Goal: Obtain resource: Obtain resource

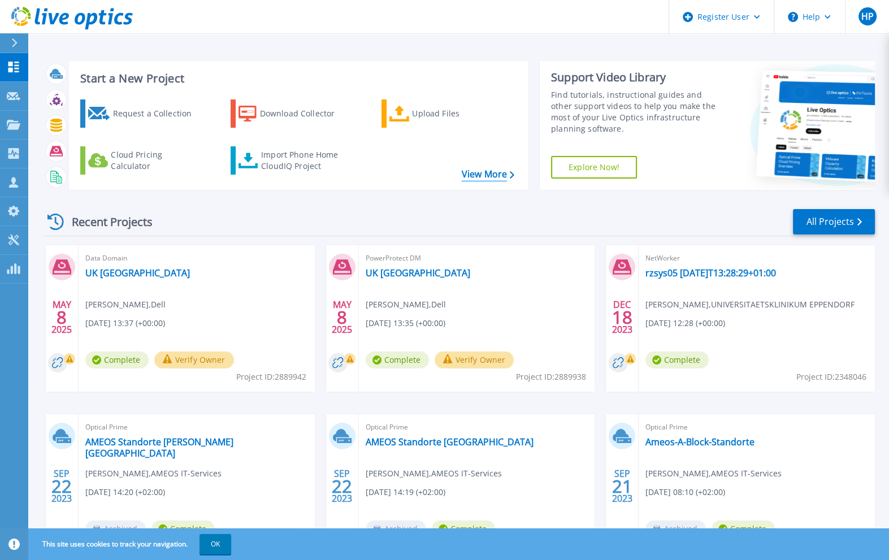
click at [473, 170] on link "View More" at bounding box center [488, 174] width 53 height 11
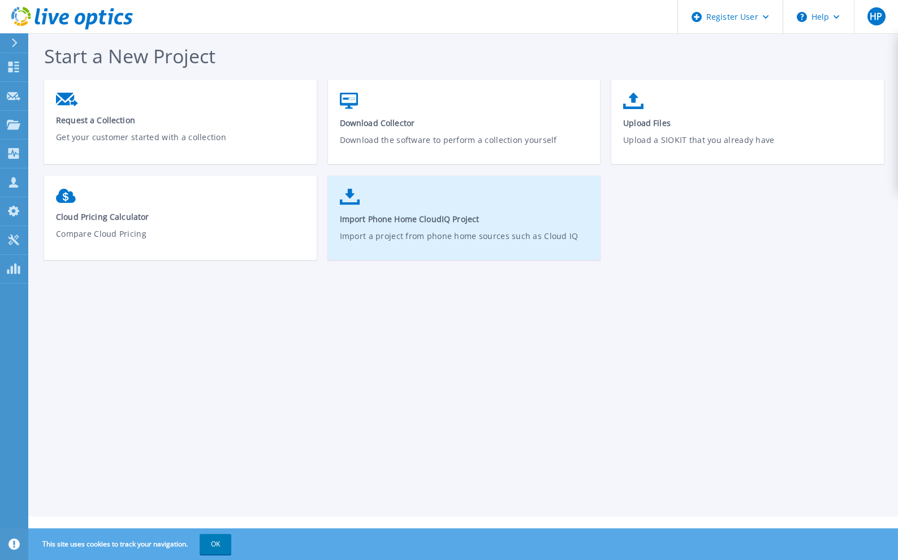
click at [385, 218] on span "Import Phone Home CloudIQ Project" at bounding box center [464, 219] width 249 height 11
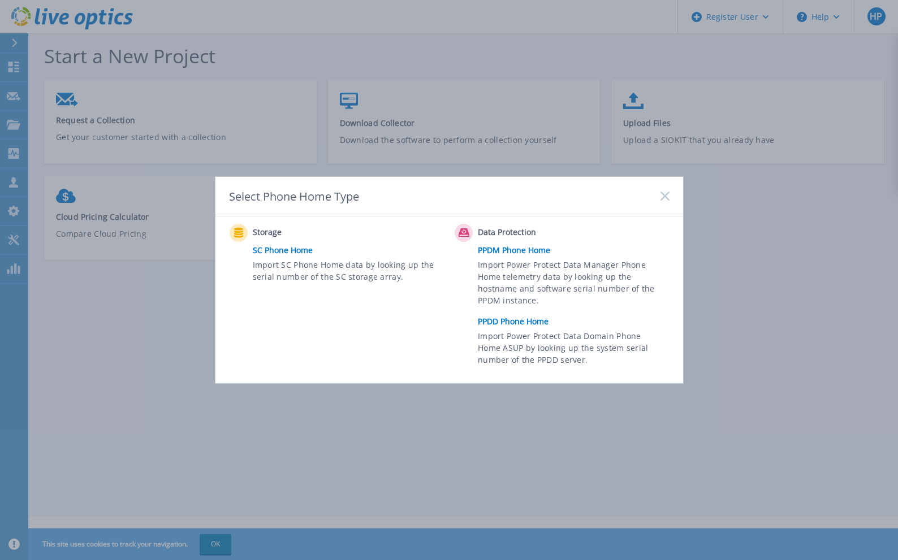
click at [517, 321] on link "PPDD Phone Home" at bounding box center [576, 321] width 197 height 17
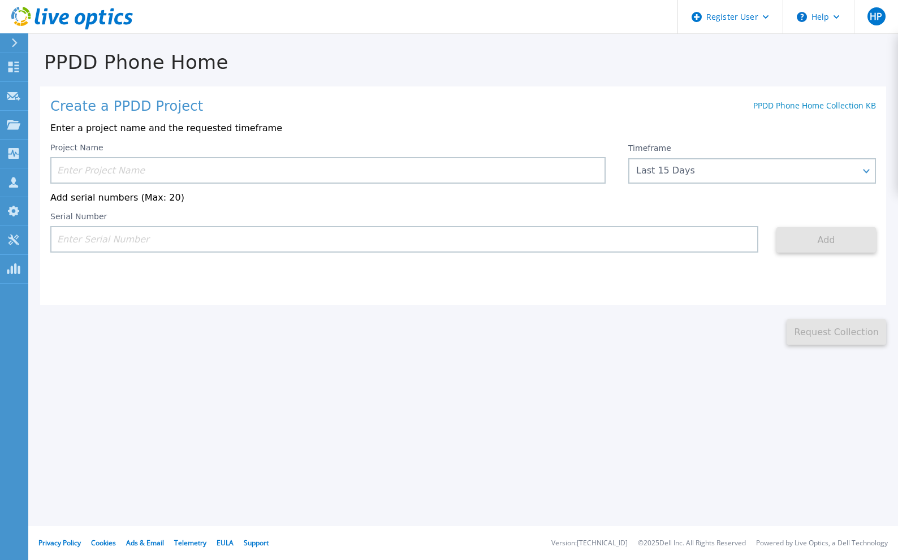
click at [170, 170] on input at bounding box center [327, 170] width 555 height 27
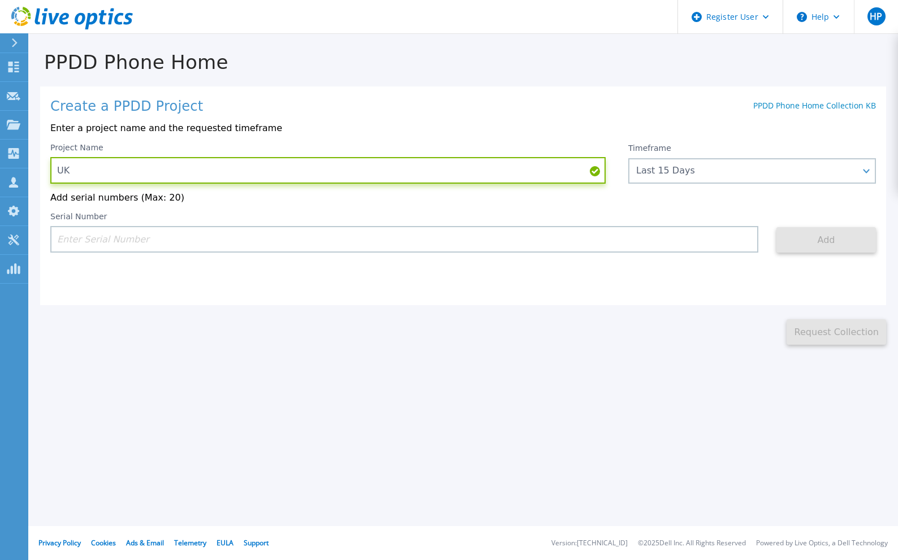
type input "U"
type input "Techniker KK Data Domain"
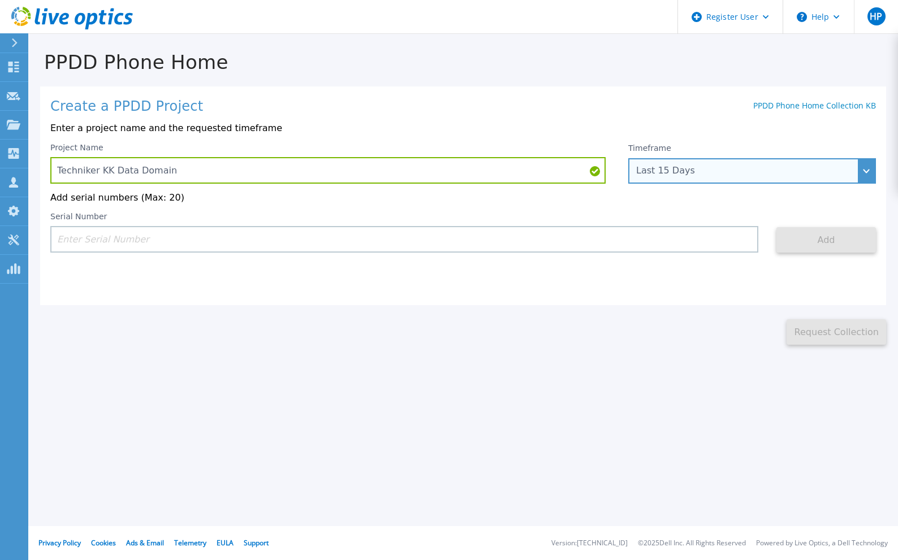
click at [731, 168] on div "Last 15 Days" at bounding box center [745, 171] width 219 height 10
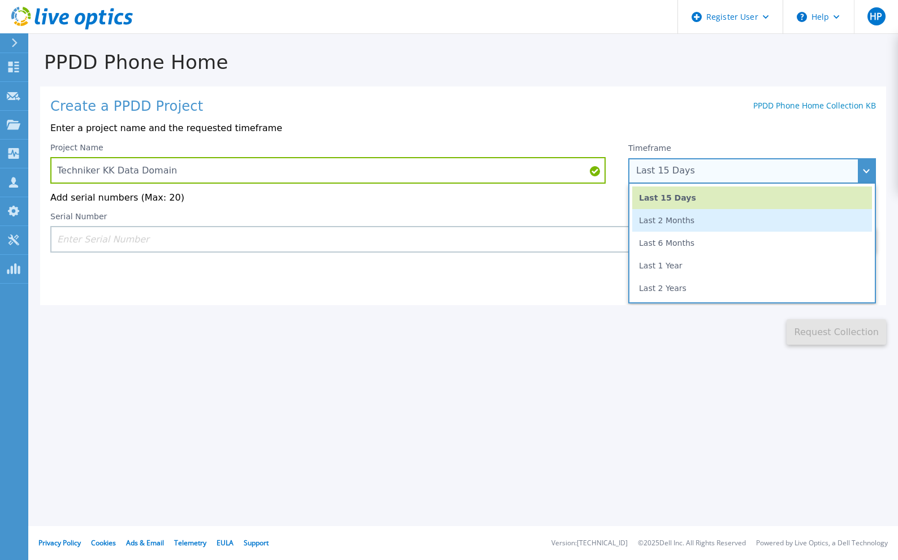
click at [676, 221] on li "Last 2 Months" at bounding box center [752, 220] width 240 height 23
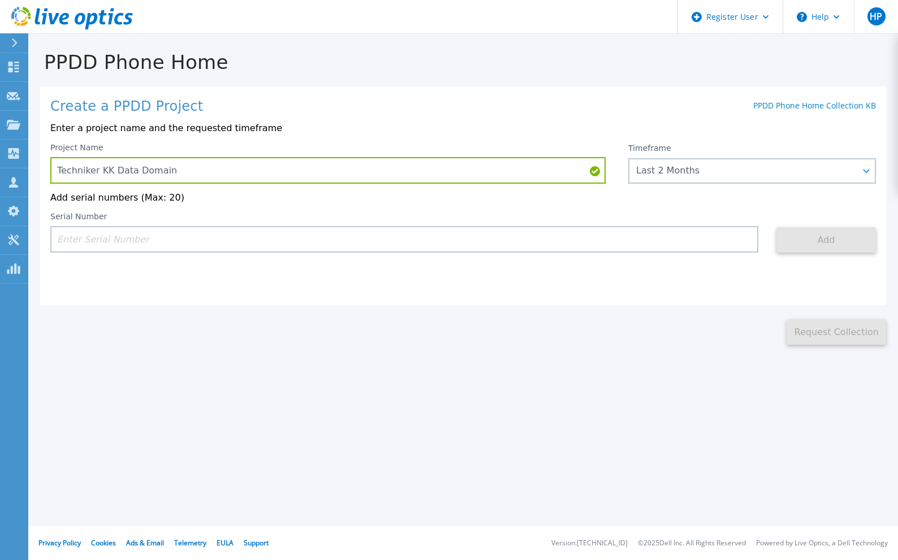
click at [405, 237] on input at bounding box center [404, 239] width 708 height 27
click at [102, 241] on input at bounding box center [404, 239] width 708 height 27
paste input "CKM01204506731"
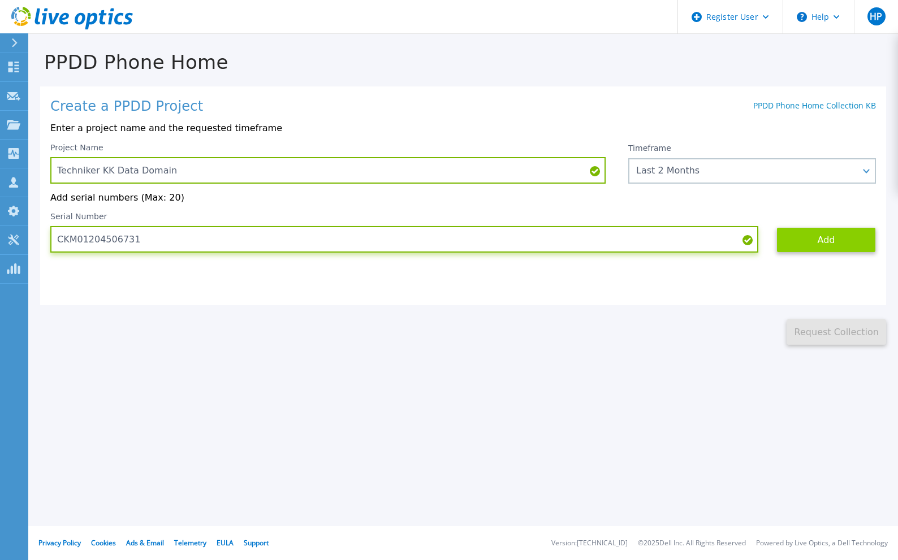
type input "CKM01204506731"
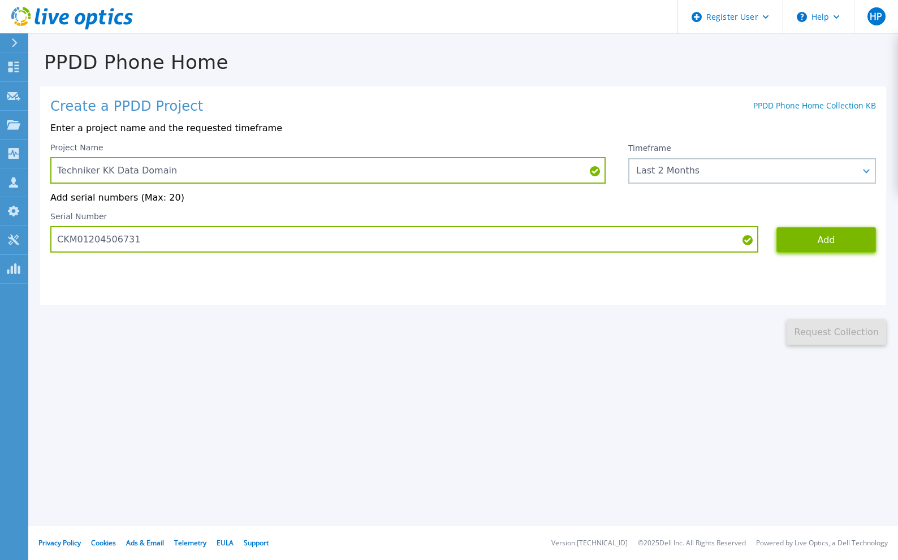
click at [807, 237] on button "Add" at bounding box center [826, 239] width 100 height 25
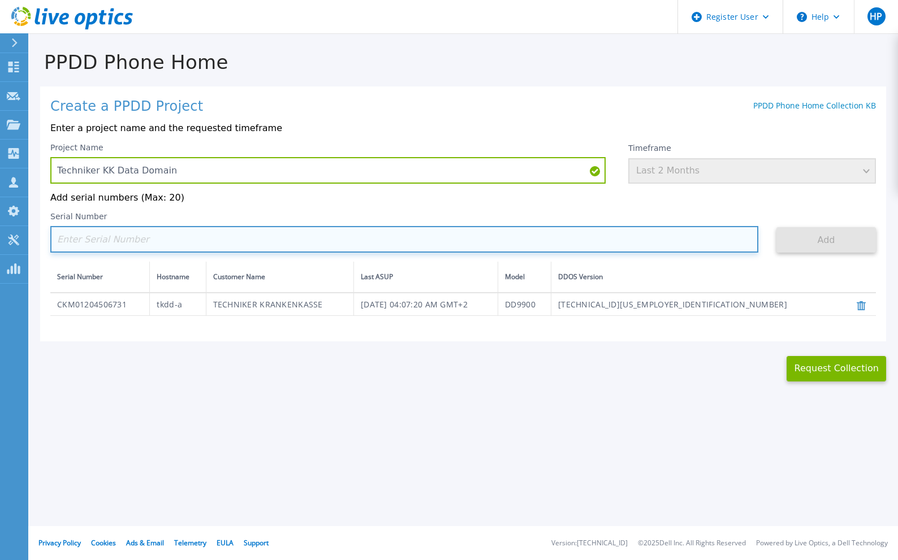
click at [239, 243] on input at bounding box center [404, 239] width 708 height 27
paste input "CKM01204205037"
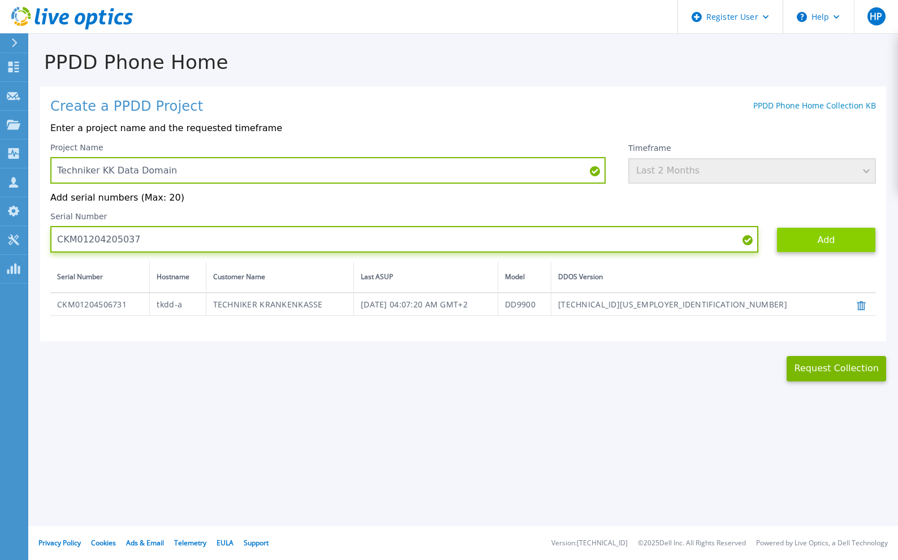
type input "CKM01204205037"
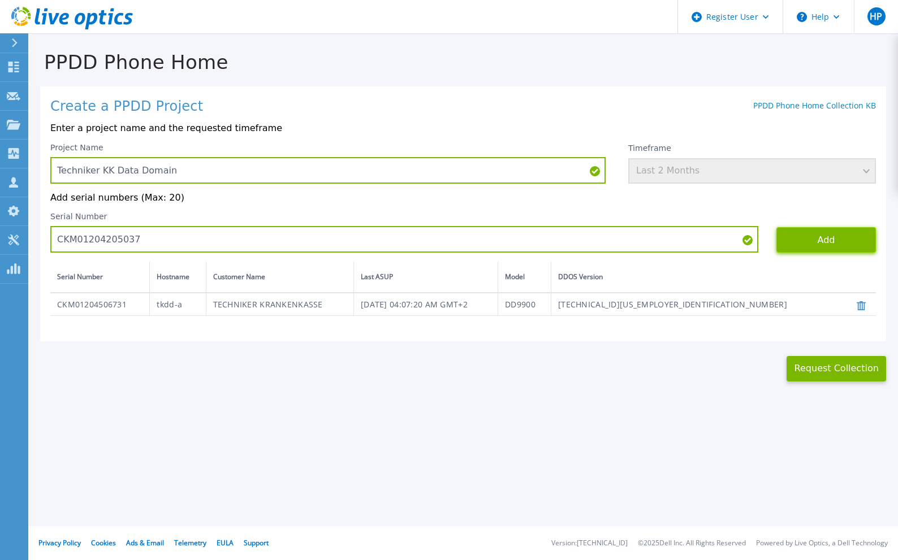
click at [815, 243] on button "Add" at bounding box center [826, 239] width 100 height 25
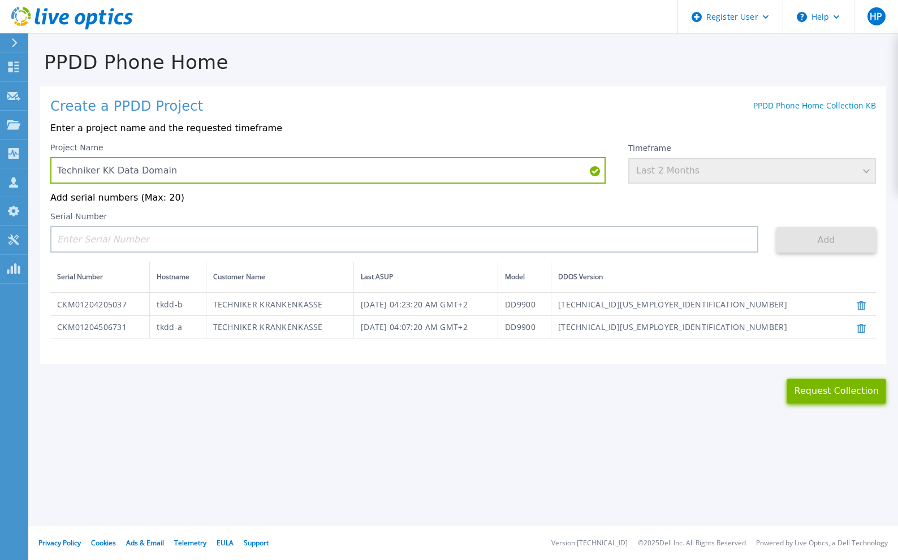
click at [817, 391] on button "Request Collection" at bounding box center [837, 391] width 100 height 25
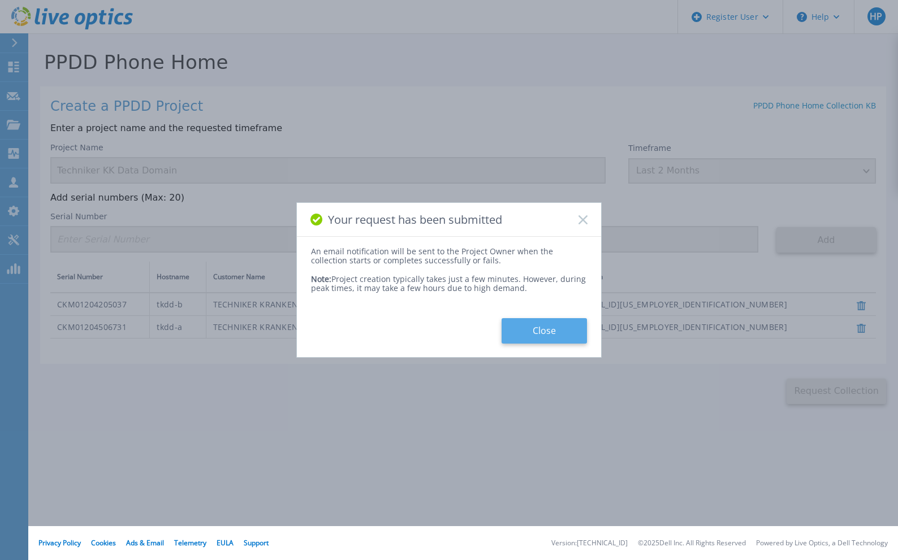
click at [538, 323] on button "Close" at bounding box center [544, 330] width 85 height 25
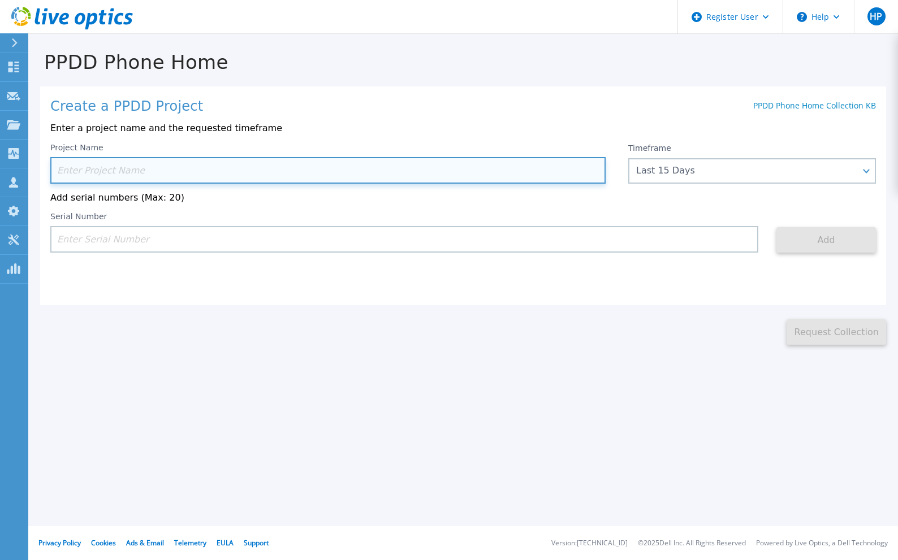
click at [80, 170] on input at bounding box center [327, 170] width 555 height 27
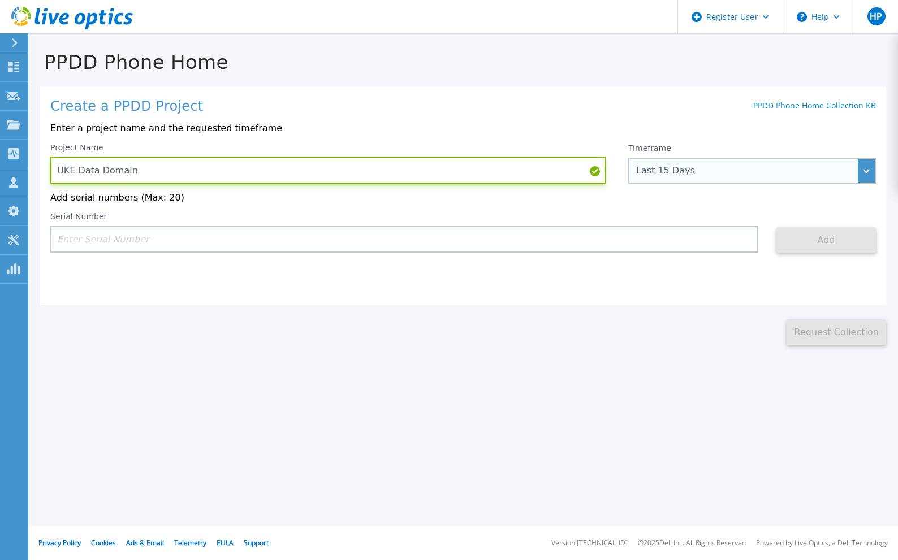
type input "UKE Data Domain"
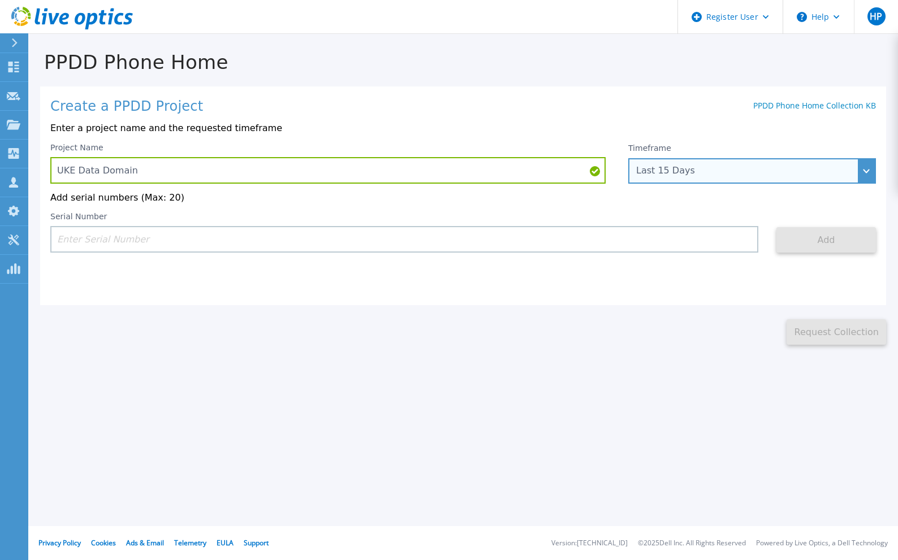
click at [742, 166] on div "Last 15 Days" at bounding box center [745, 171] width 219 height 10
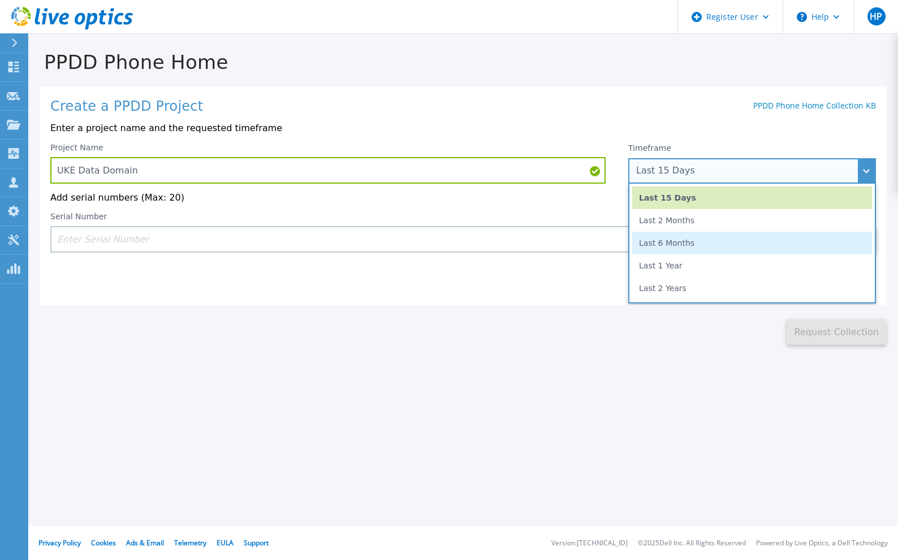
click at [698, 239] on li "Last 6 Months" at bounding box center [752, 243] width 240 height 23
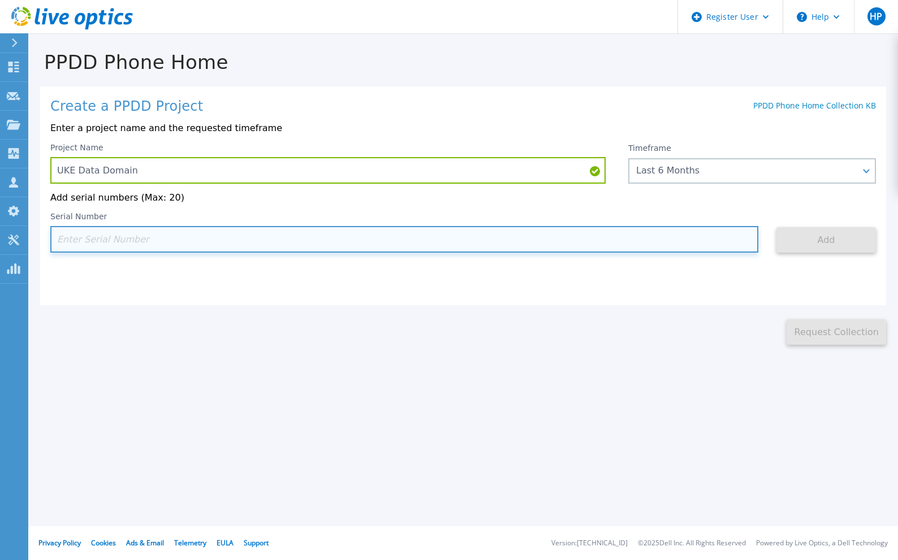
click at [115, 241] on input at bounding box center [404, 239] width 708 height 27
paste input "CRK00243021309"
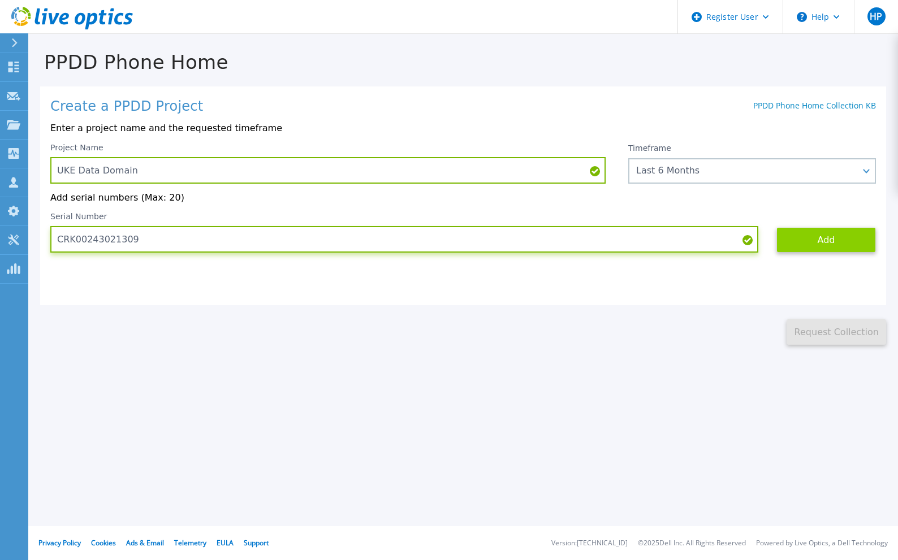
type input "CRK00243021309"
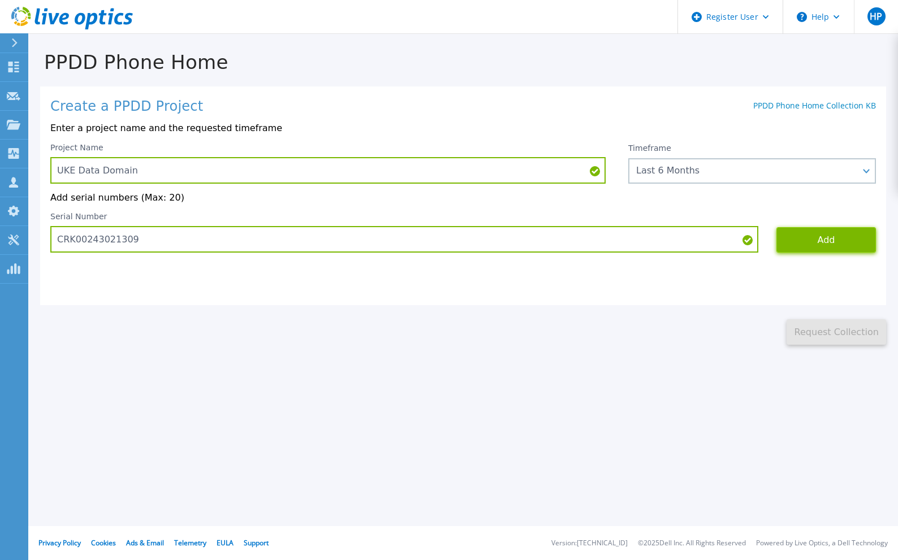
click at [819, 244] on button "Add" at bounding box center [826, 239] width 100 height 25
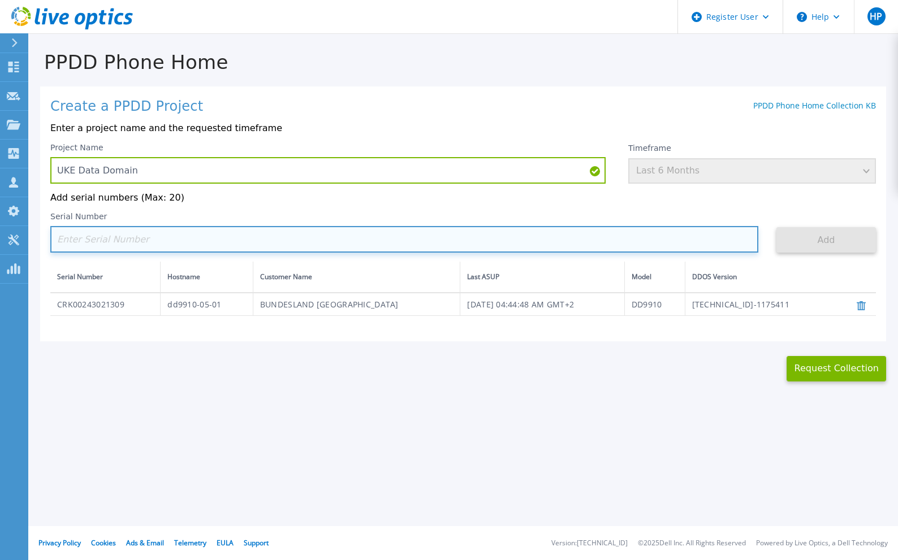
click at [536, 230] on input at bounding box center [404, 239] width 708 height 27
paste input "CRK00243021308"
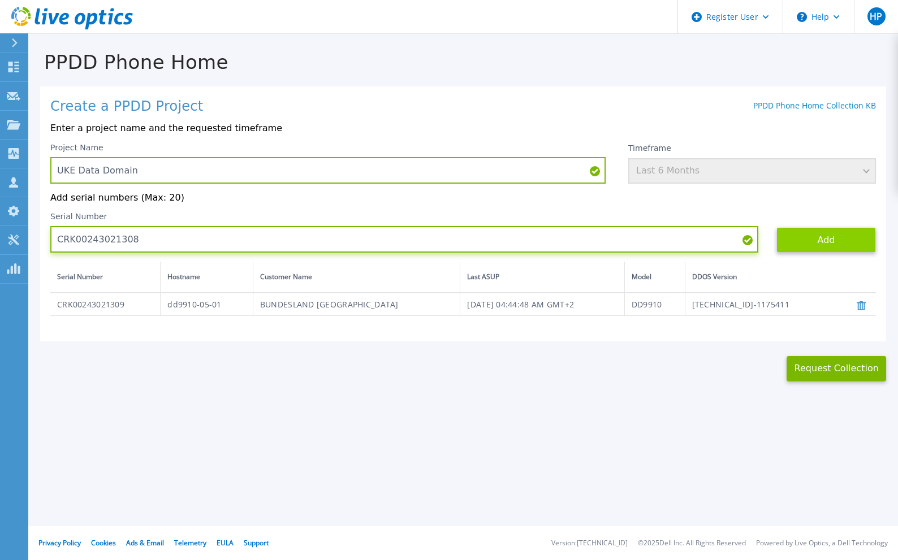
type input "CRK00243021308"
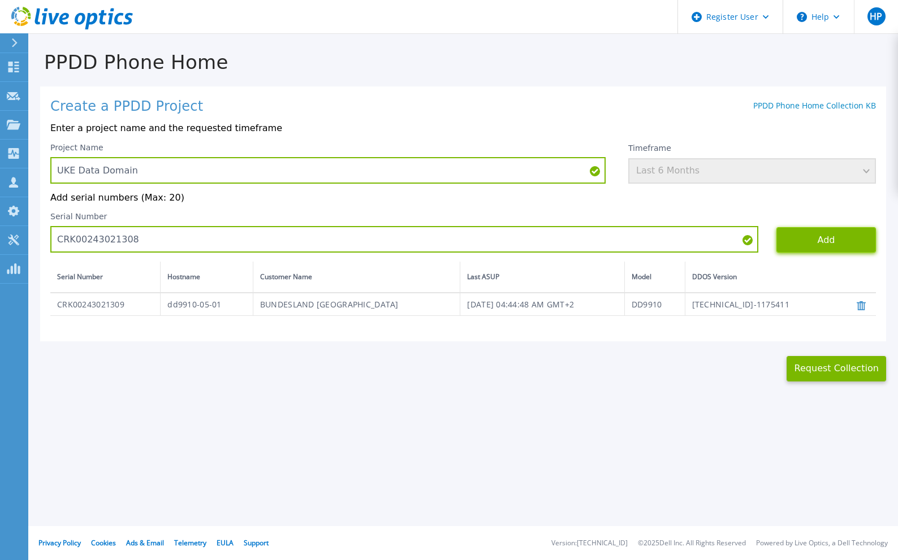
click at [840, 235] on button "Add" at bounding box center [826, 239] width 100 height 25
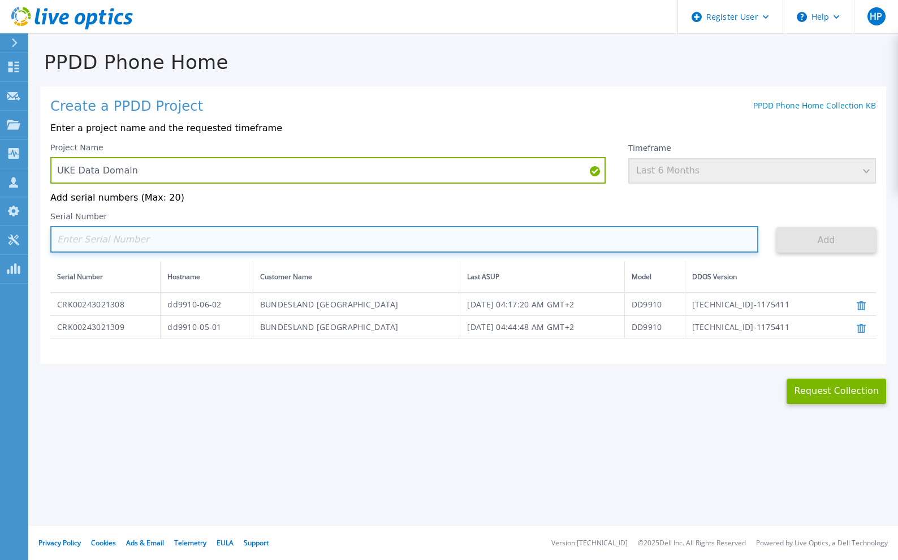
click at [128, 235] on input at bounding box center [404, 239] width 708 height 27
paste input "CKM01220205768"
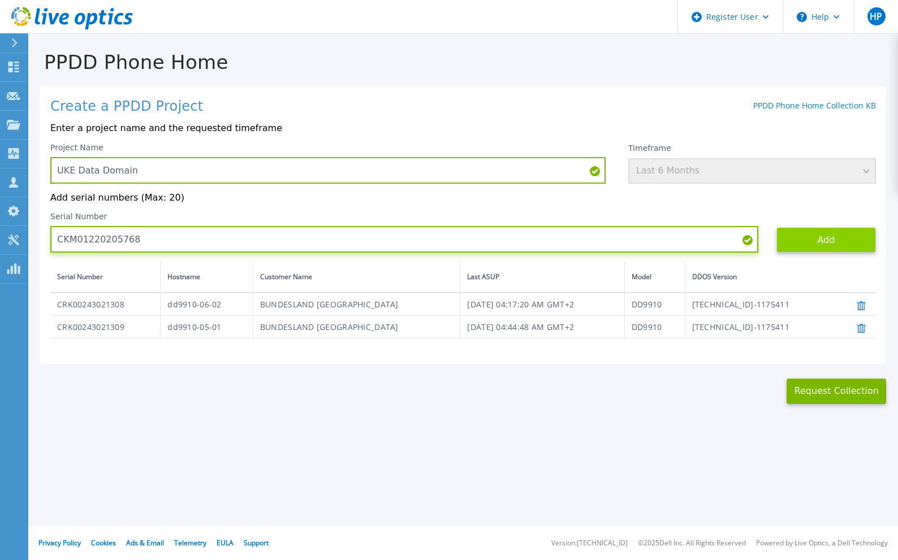
type input "CKM01220205768"
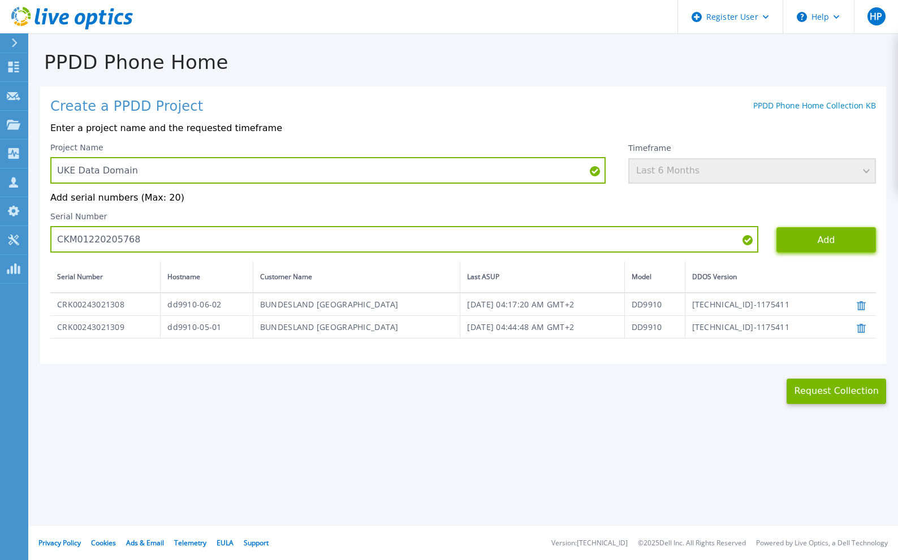
click at [823, 234] on button "Add" at bounding box center [826, 239] width 100 height 25
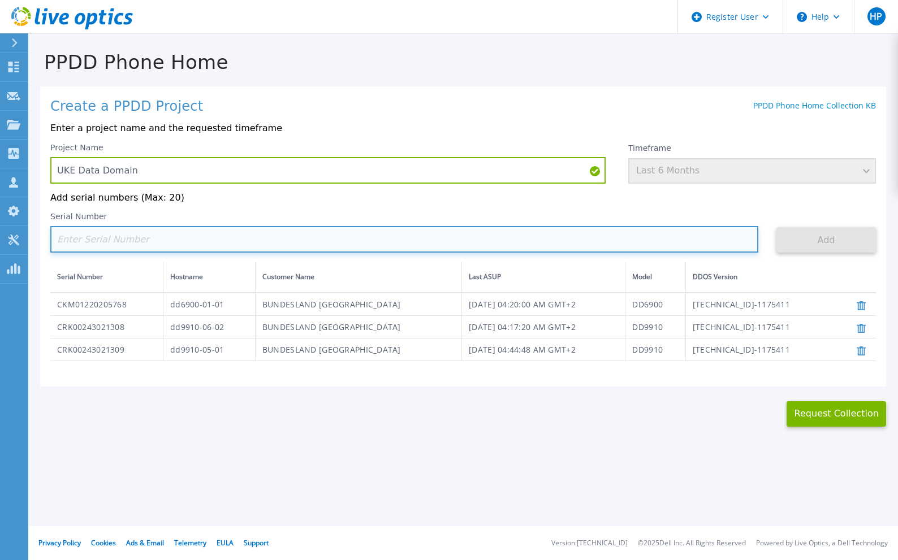
click at [80, 244] on input at bounding box center [404, 239] width 708 height 27
paste input "CKM01220205767"
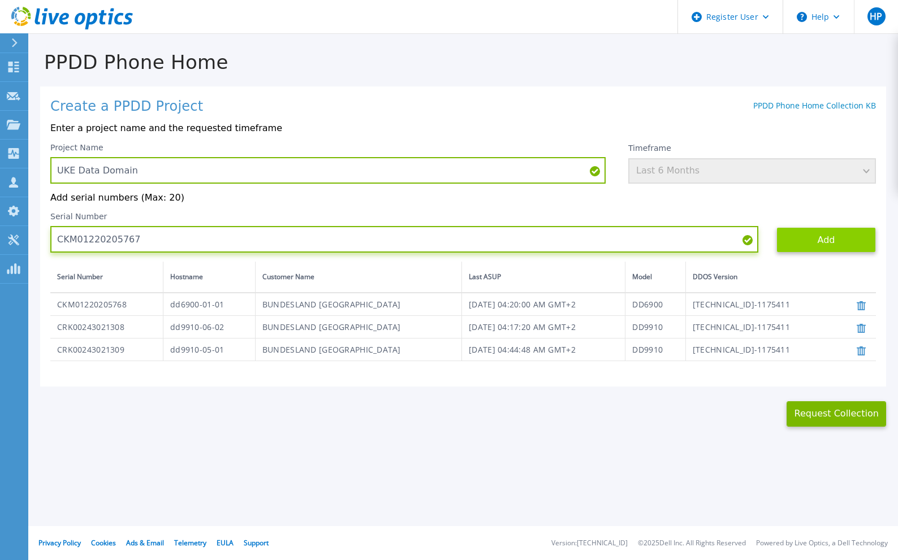
type input "CKM01220205767"
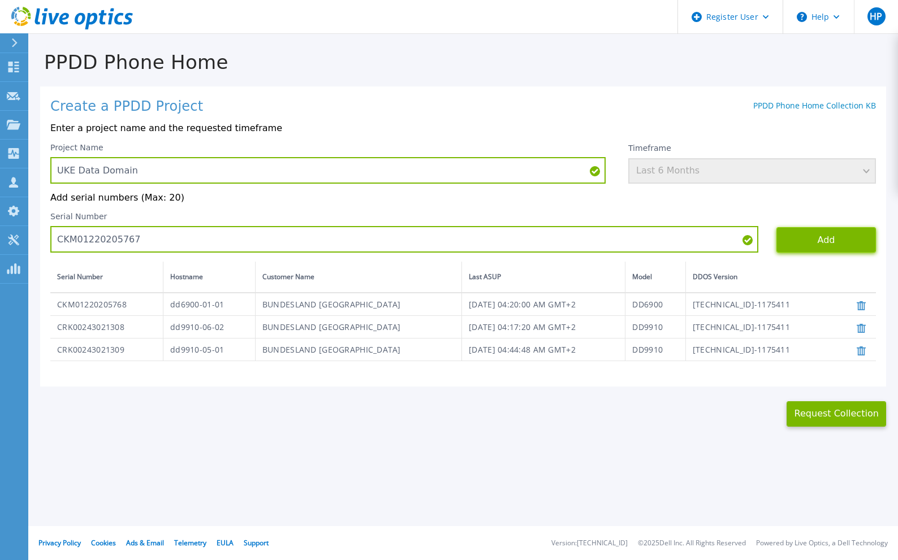
click at [819, 241] on button "Add" at bounding box center [826, 239] width 100 height 25
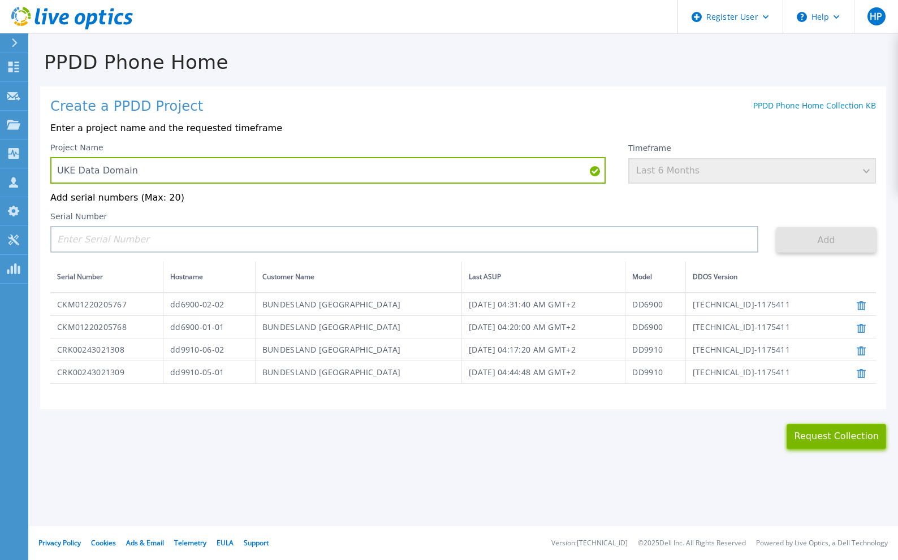
click at [823, 436] on button "Request Collection" at bounding box center [837, 436] width 100 height 25
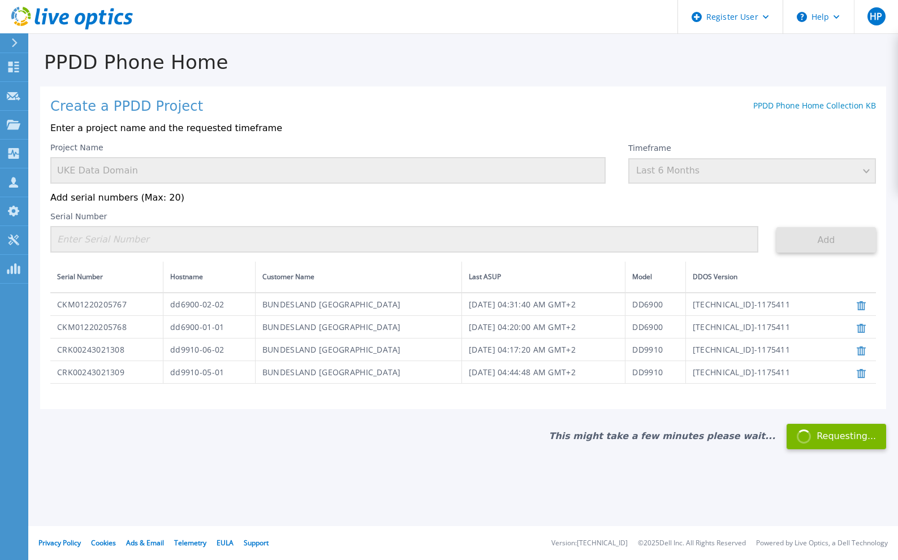
click at [16, 42] on icon at bounding box center [15, 42] width 6 height 9
click at [16, 42] on icon at bounding box center [14, 42] width 6 height 9
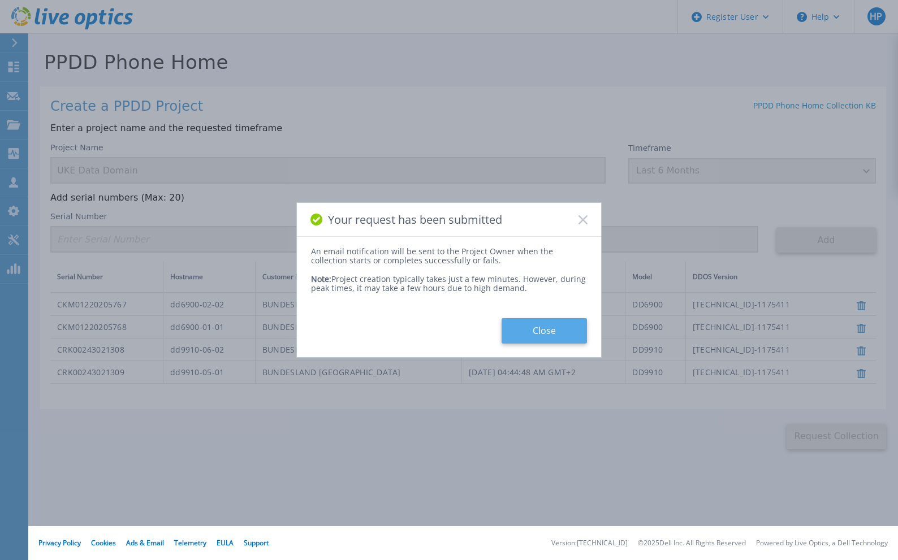
click at [539, 332] on button "Close" at bounding box center [544, 330] width 85 height 25
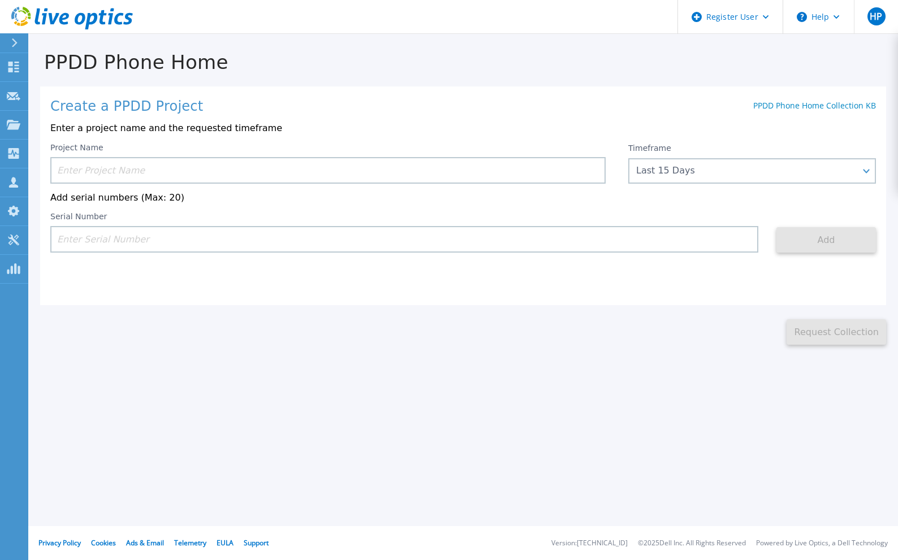
click at [18, 40] on icon at bounding box center [14, 42] width 6 height 9
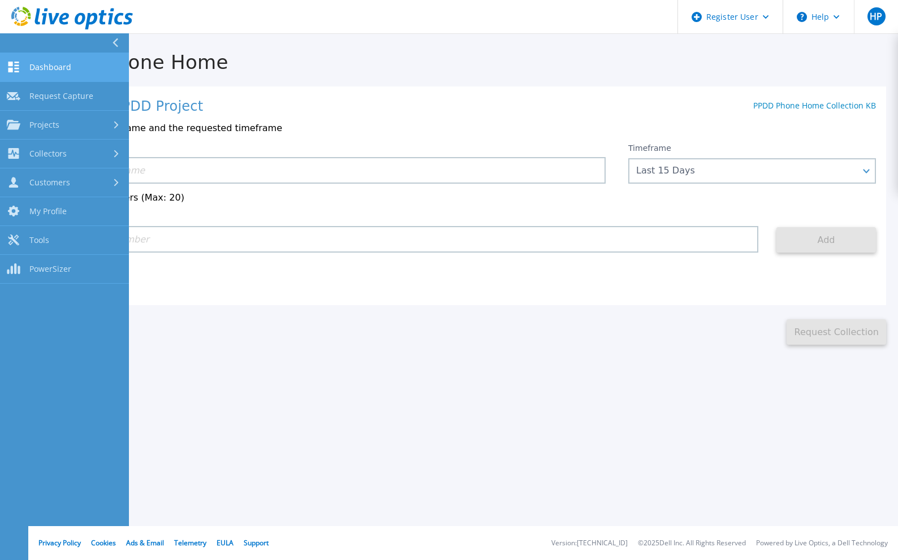
click at [64, 66] on span "Dashboard" at bounding box center [50, 67] width 42 height 10
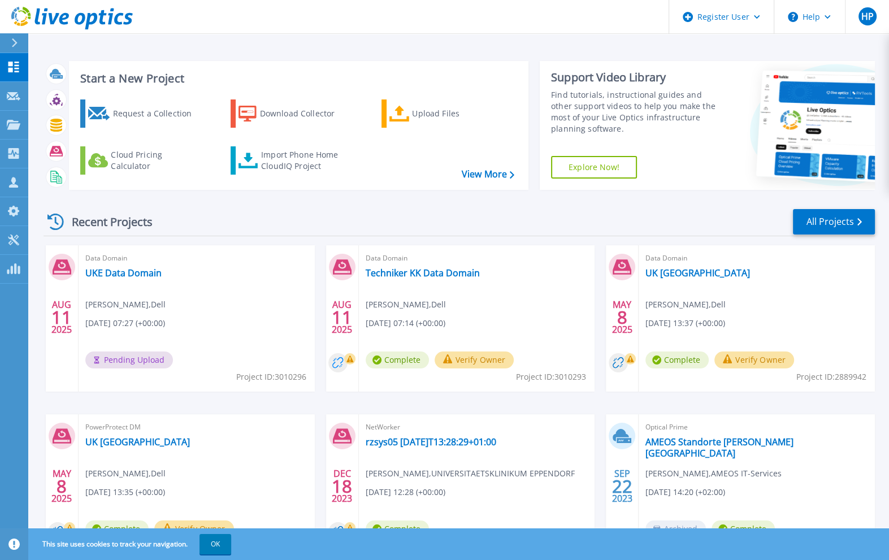
click at [335, 361] on circle at bounding box center [338, 362] width 19 height 19
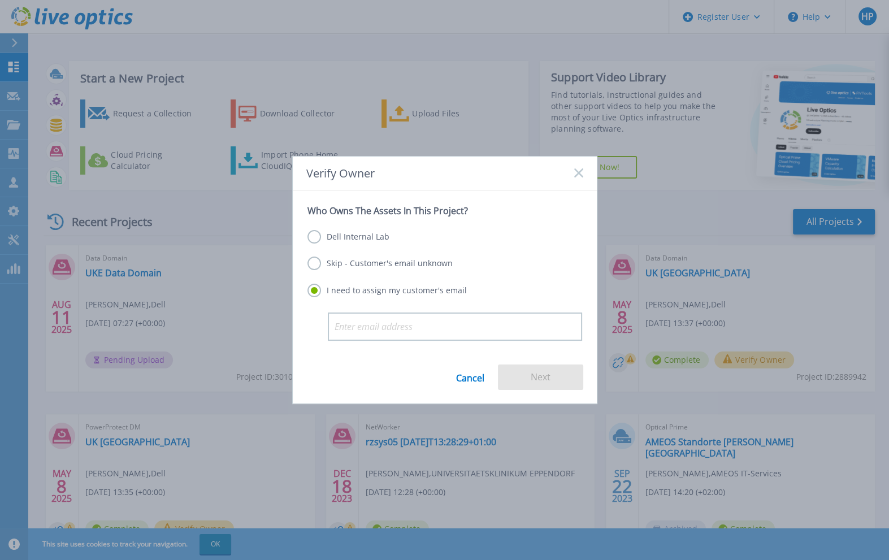
click at [476, 375] on link "Cancel" at bounding box center [470, 377] width 28 height 25
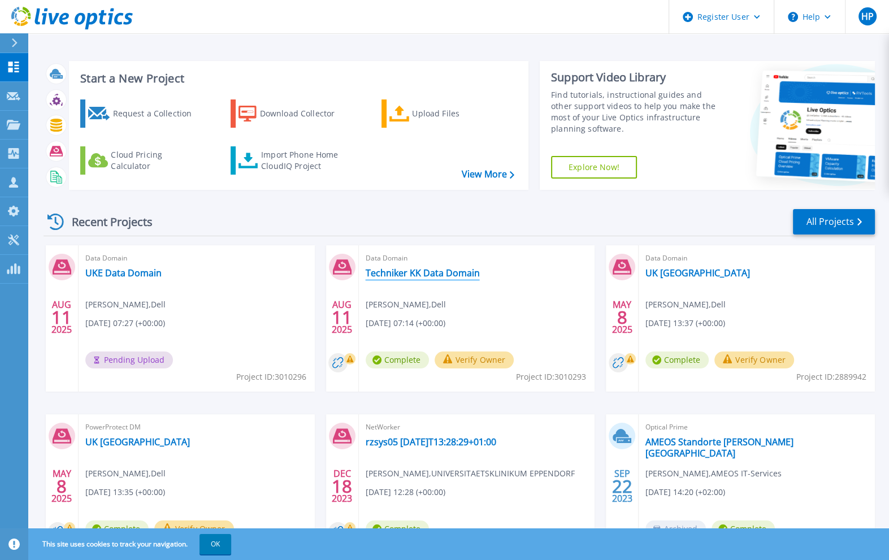
click at [418, 268] on link "Techniker KK Data Domain" at bounding box center [423, 272] width 114 height 11
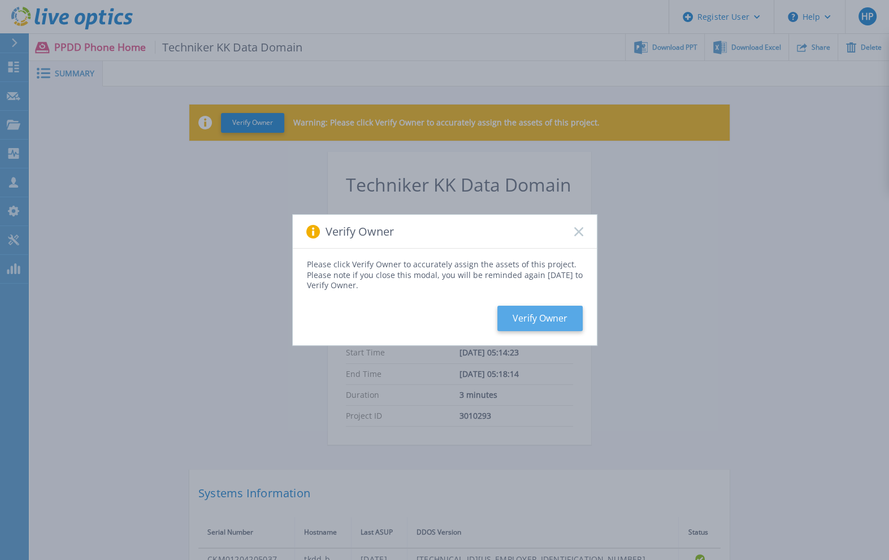
click at [549, 314] on button "Verify Owner" at bounding box center [540, 318] width 85 height 25
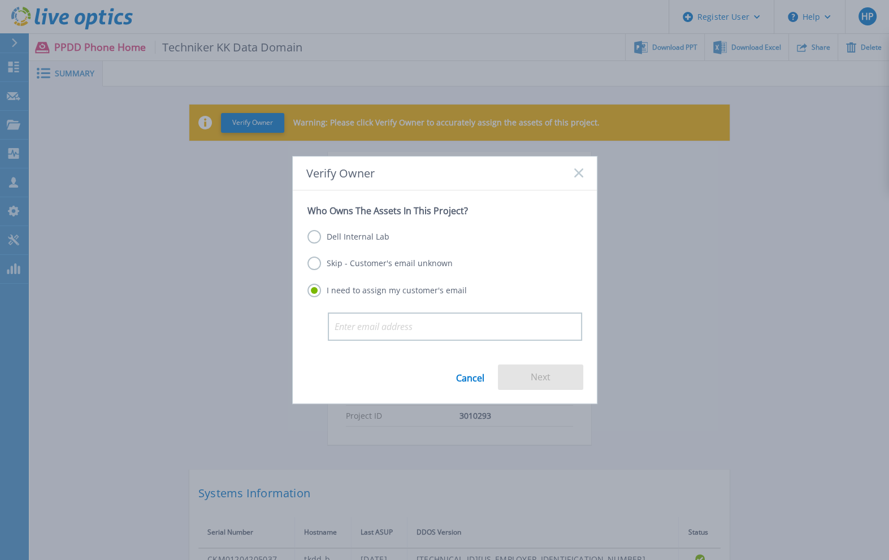
click at [370, 262] on label "Skip - Customer's email unknown" at bounding box center [380, 264] width 145 height 14
click at [0, 0] on input "Skip - Customer's email unknown" at bounding box center [0, 0] width 0 height 0
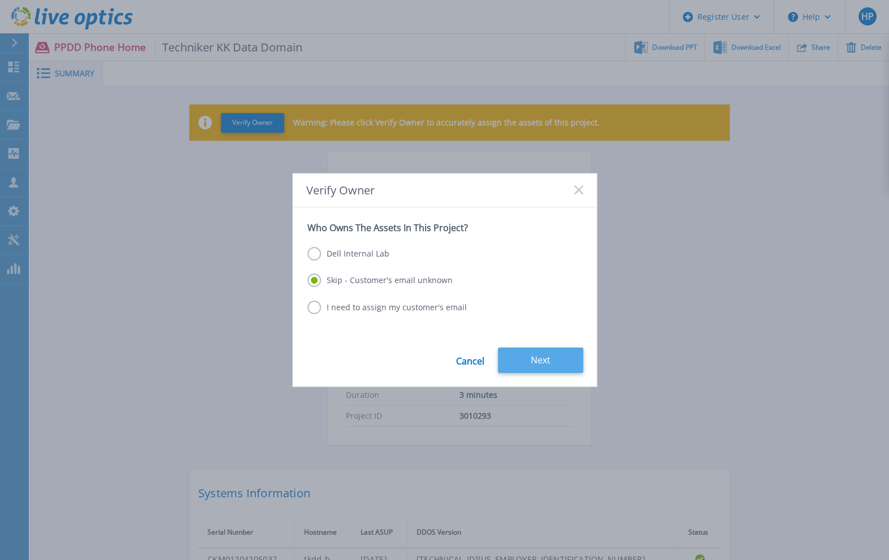
click at [534, 358] on button "Next" at bounding box center [540, 360] width 85 height 25
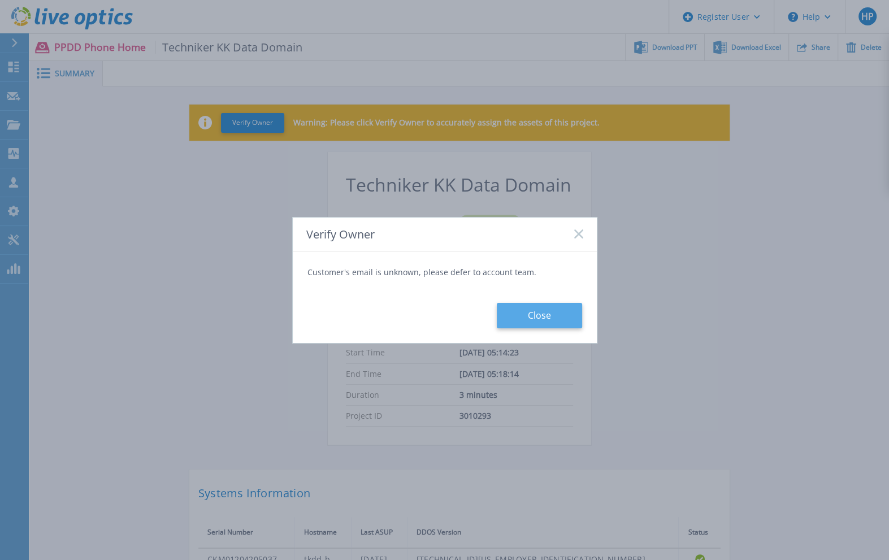
click at [530, 310] on button "Close" at bounding box center [539, 315] width 85 height 25
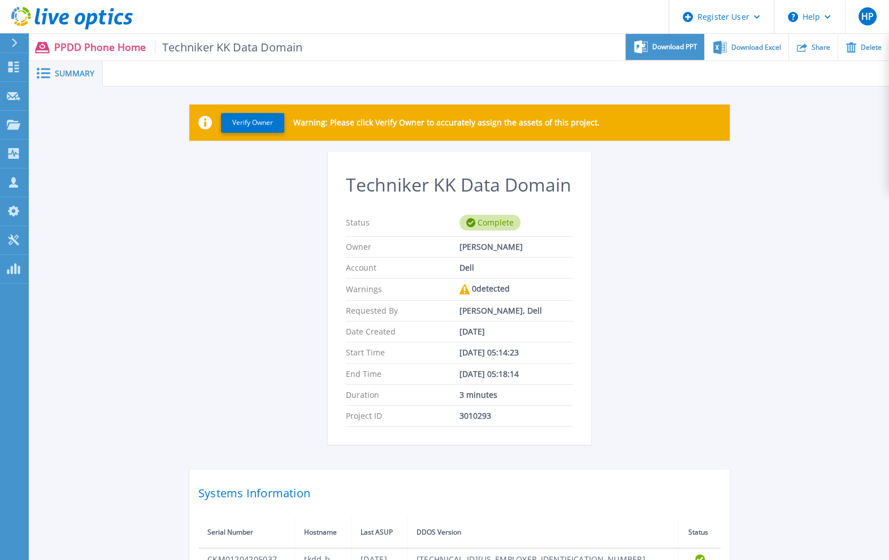
click at [670, 44] on span "Download PPT" at bounding box center [675, 47] width 45 height 7
